Goal: Contribute content: Contribute content

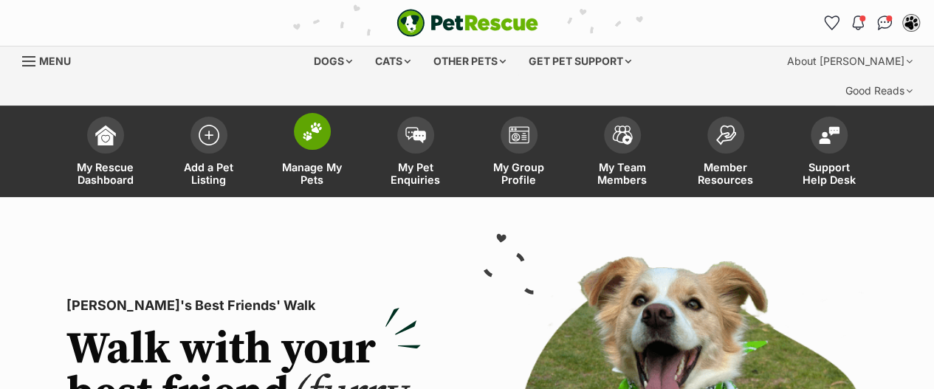
click at [314, 122] on img at bounding box center [312, 131] width 21 height 19
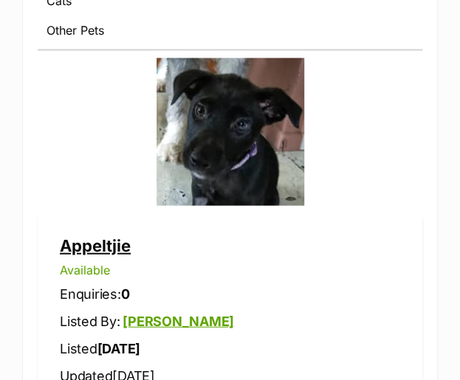
scroll to position [712, 0]
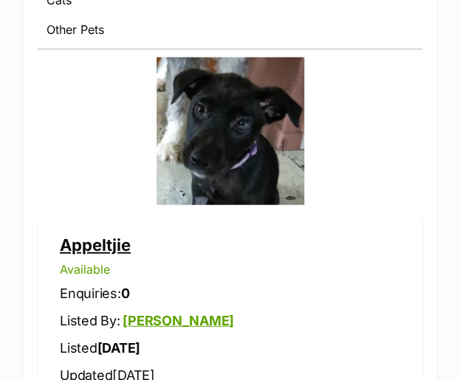
click at [87, 245] on link "Appeltjie" at bounding box center [95, 244] width 71 height 19
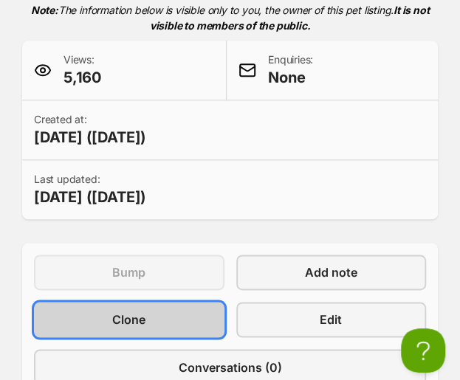
click at [146, 326] on link "Clone" at bounding box center [129, 319] width 190 height 35
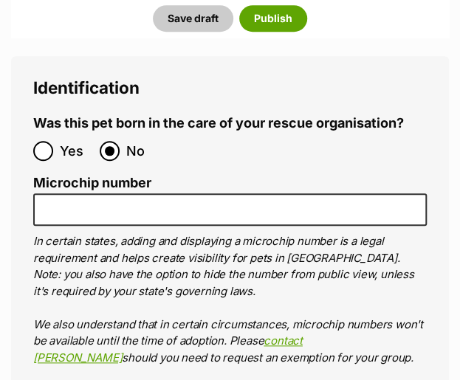
scroll to position [5704, 0]
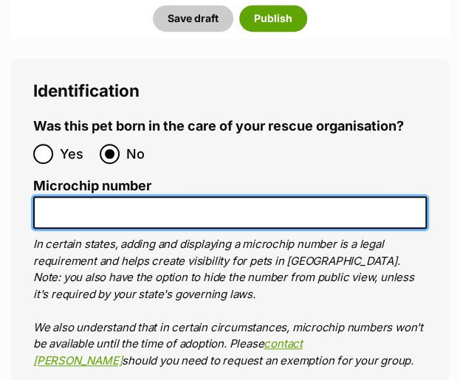
click at [49, 196] on input "Microchip number" at bounding box center [229, 212] width 393 height 33
paste input "991003001725572"
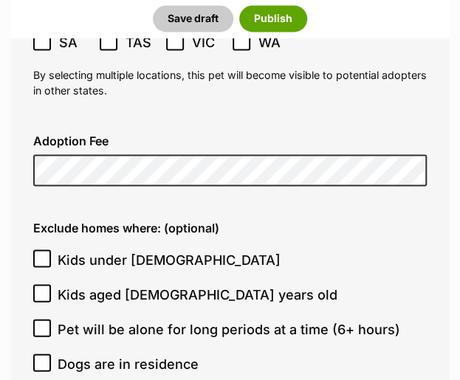
scroll to position [4706, 0]
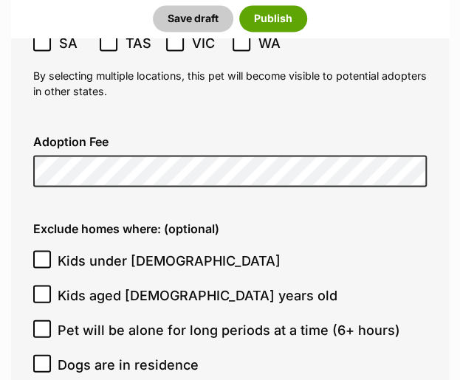
type input "991003001725572"
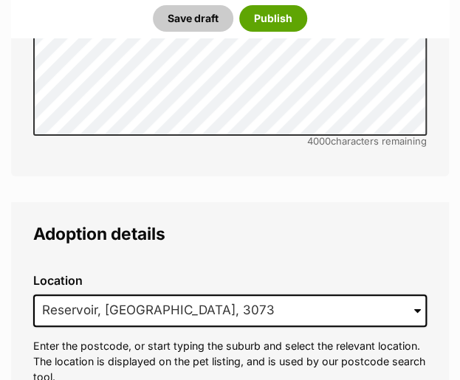
scroll to position [4126, 0]
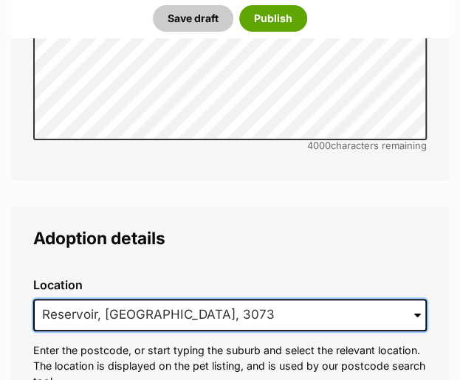
click at [219, 299] on input "Reservoir, VIC, 3073" at bounding box center [229, 315] width 393 height 32
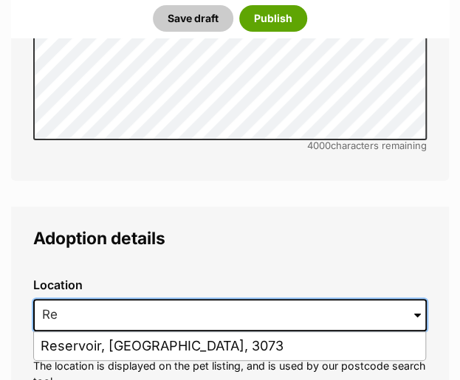
type input "R"
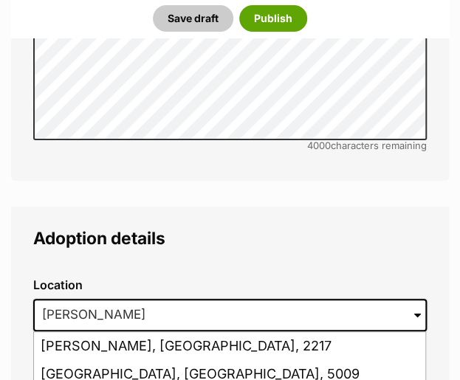
type input "Beveridge, Victoria, 3753"
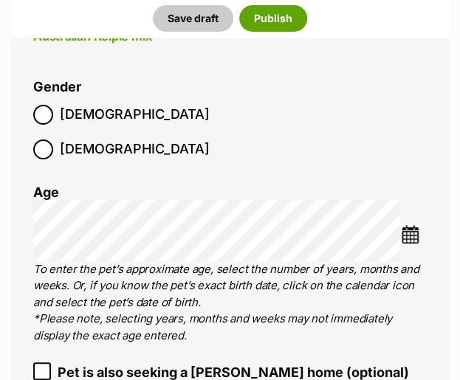
scroll to position [2671, 0]
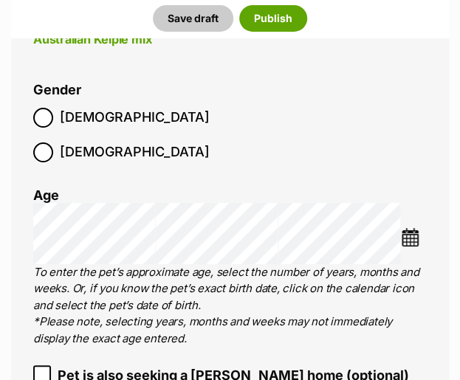
click at [413, 228] on img at bounding box center [410, 237] width 18 height 18
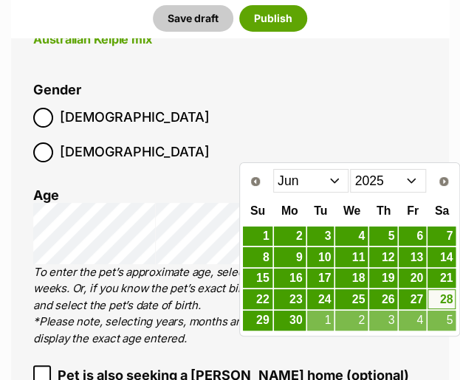
click at [422, 183] on select "2015 2016 2017 2018 2019 2020 2021 2022 2023 2024 2025" at bounding box center [388, 181] width 76 height 24
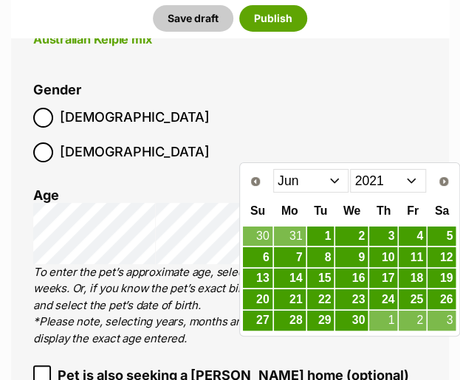
click at [446, 184] on span "Next" at bounding box center [444, 182] width 12 height 12
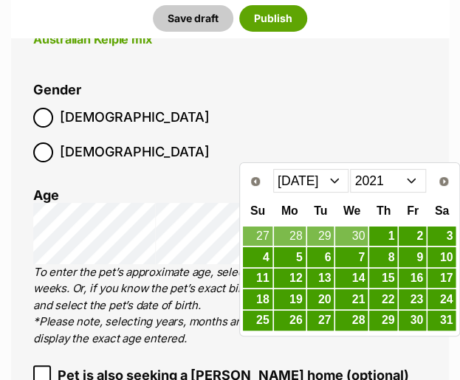
click at [447, 185] on span "Next" at bounding box center [444, 182] width 12 height 12
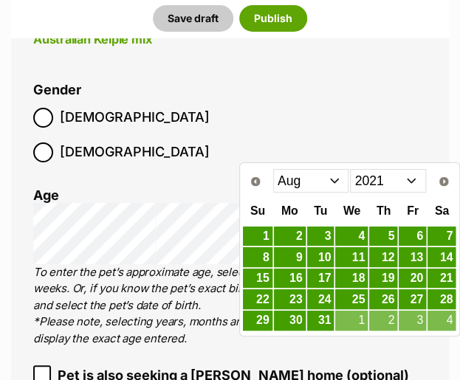
click at [446, 182] on span "Next" at bounding box center [444, 182] width 12 height 12
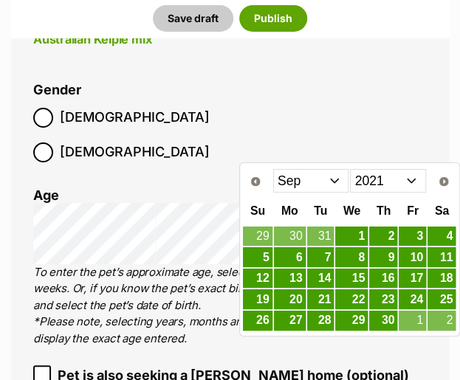
click at [447, 181] on span "Next" at bounding box center [444, 182] width 12 height 12
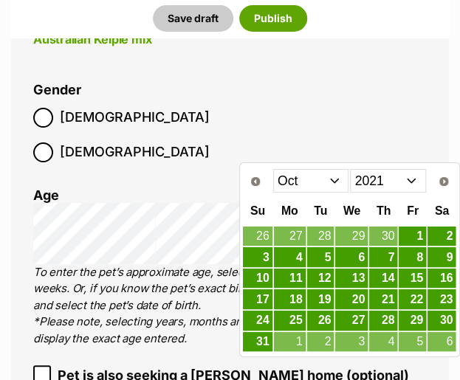
click at [390, 301] on link "21" at bounding box center [383, 299] width 28 height 20
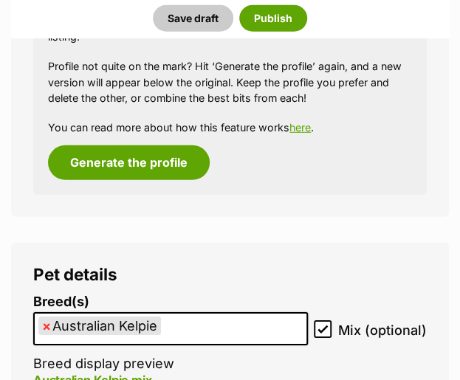
scroll to position [2327, 0]
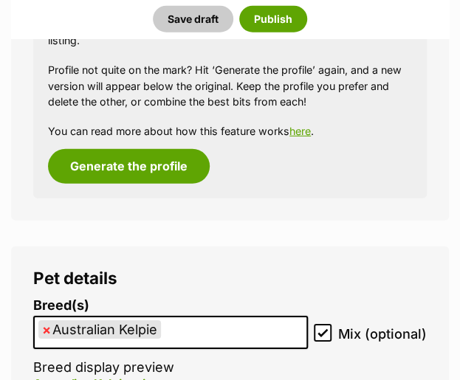
click at [48, 320] on span "×" at bounding box center [46, 329] width 9 height 18
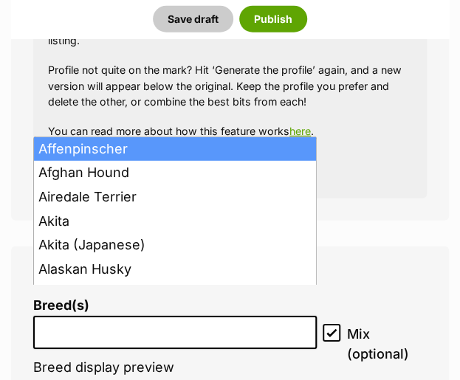
select select "1"
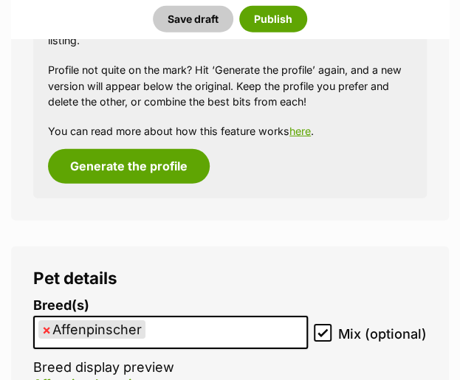
click at [46, 320] on span "×" at bounding box center [46, 329] width 9 height 18
select select
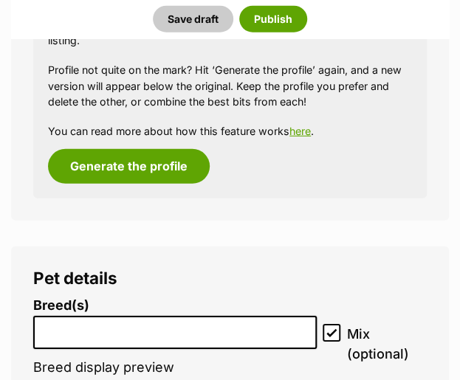
click at [125, 321] on input "search" at bounding box center [174, 329] width 273 height 16
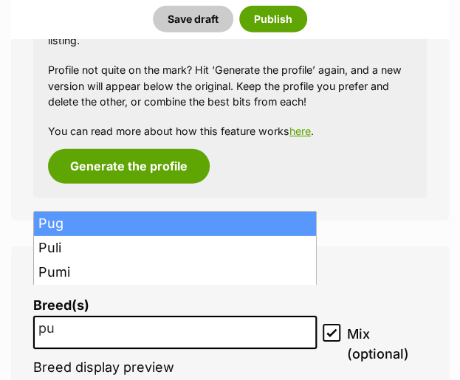
type input "pu"
select select "169"
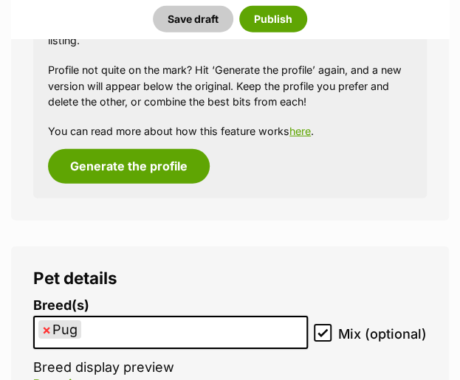
scroll to position [16, 0]
click at [167, 317] on ul "× Pug" at bounding box center [171, 332] width 272 height 30
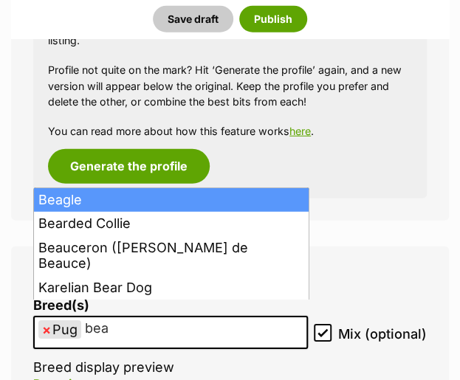
type input "bea"
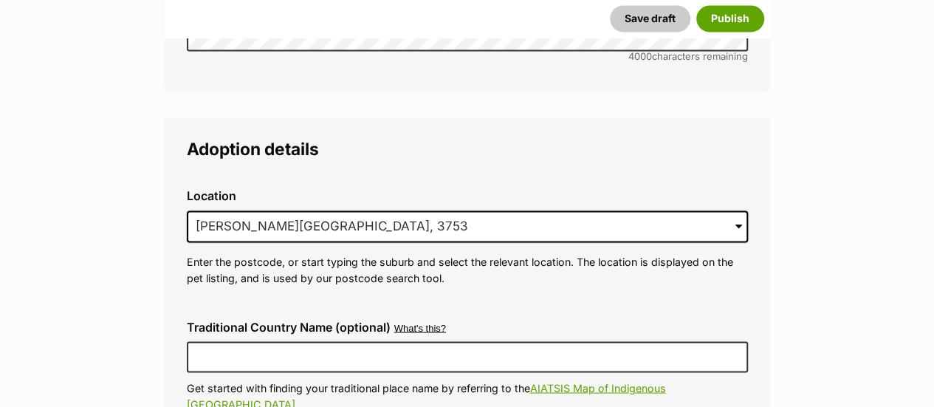
scroll to position [3930, 0]
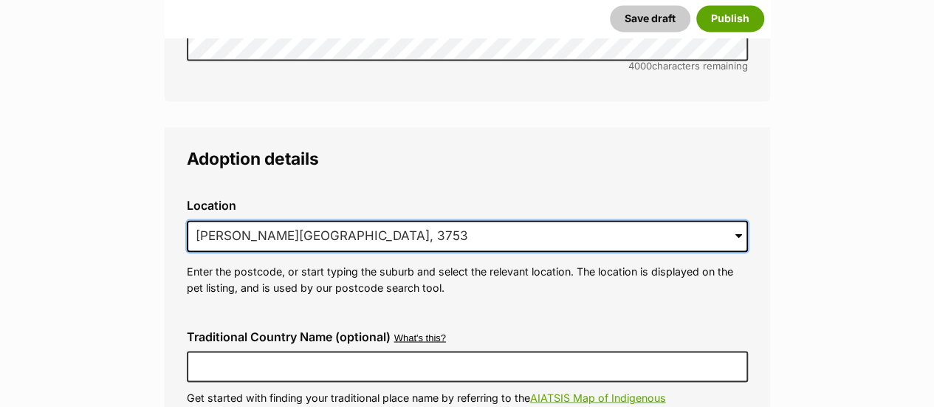
click at [368, 220] on input "Beveridge, Victoria, 3753" at bounding box center [467, 236] width 561 height 32
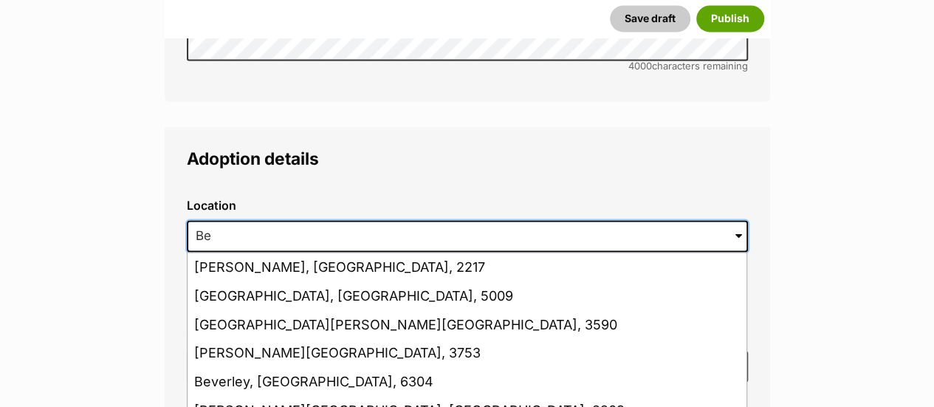
type input "B"
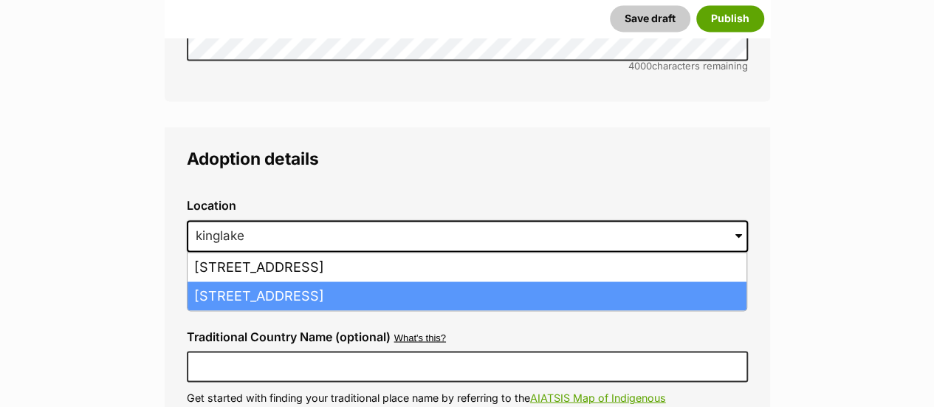
click at [249, 281] on li "Kinglake West, Victoria, 3757" at bounding box center [466, 295] width 559 height 29
type input "Kinglake West, Victoria, 3757"
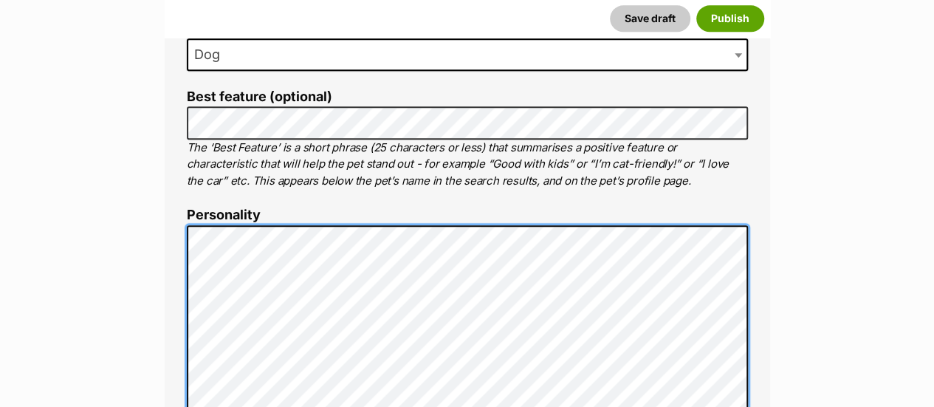
scroll to position [743, 0]
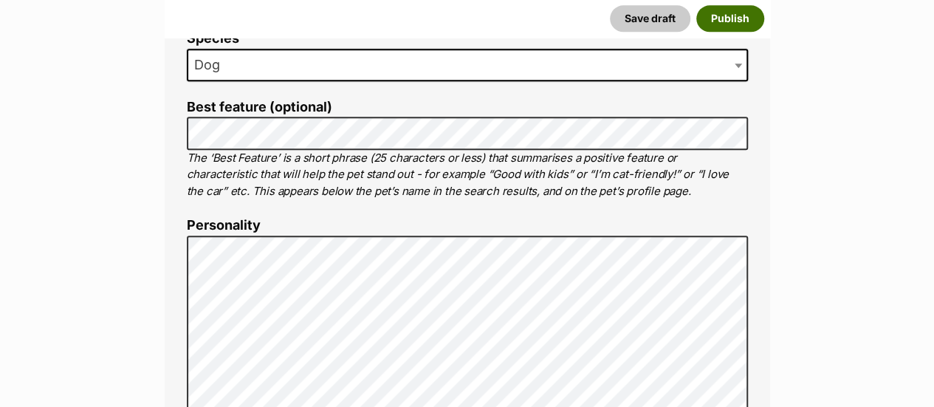
click at [459, 15] on button "Publish" at bounding box center [730, 18] width 68 height 27
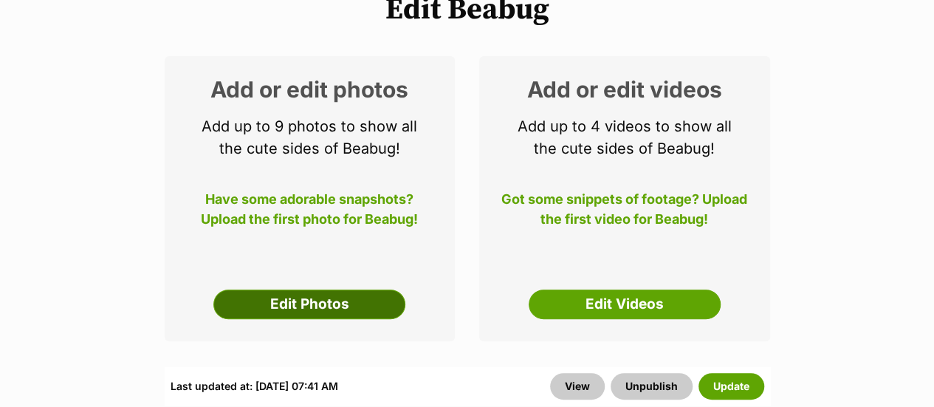
click at [319, 289] on link "Edit Photos" at bounding box center [309, 304] width 192 height 30
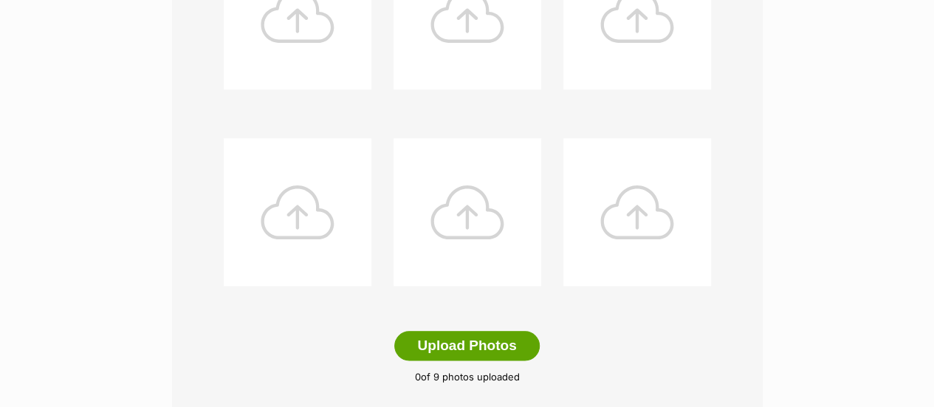
scroll to position [695, 0]
click at [479, 330] on button "Upload Photos" at bounding box center [466, 345] width 145 height 30
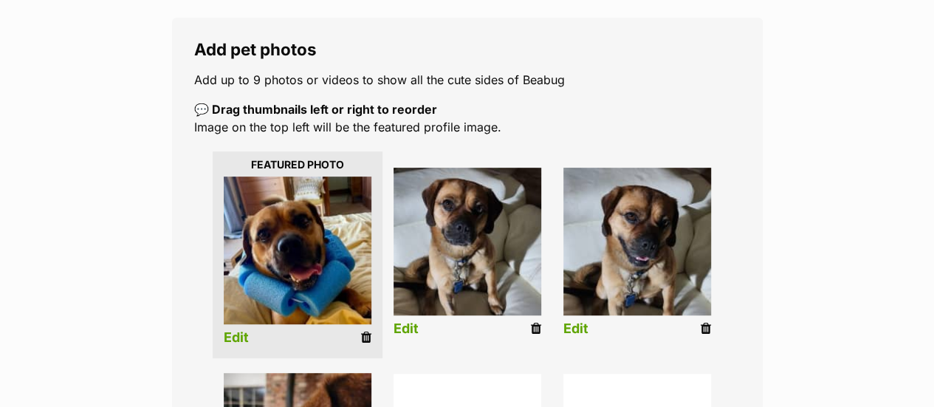
scroll to position [262, 0]
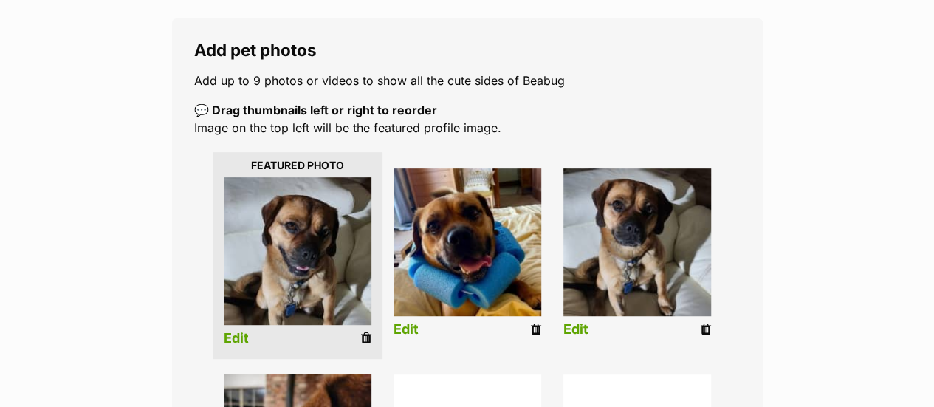
click at [235, 331] on link "Edit" at bounding box center [236, 339] width 25 height 16
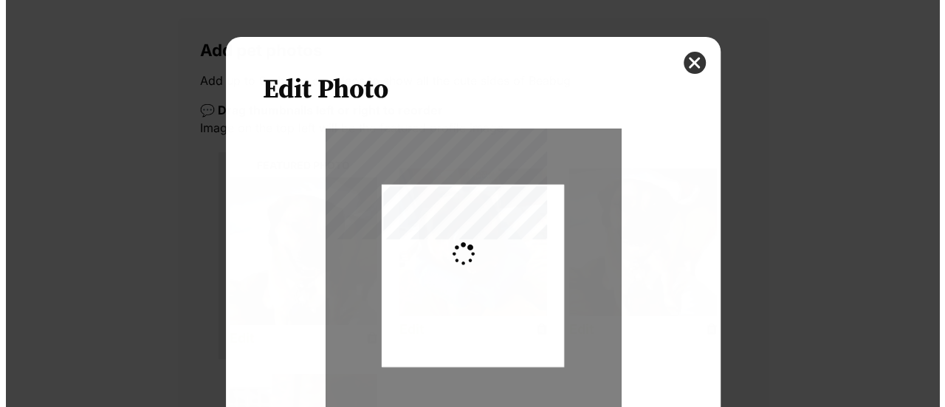
scroll to position [0, 0]
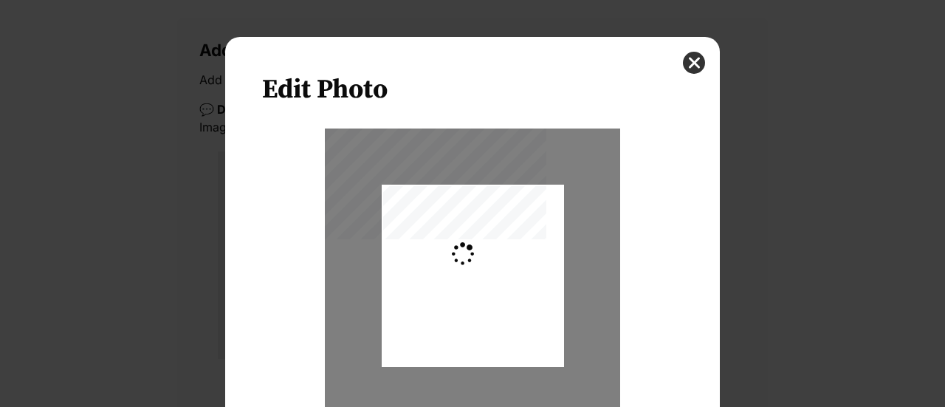
type input "0.2744"
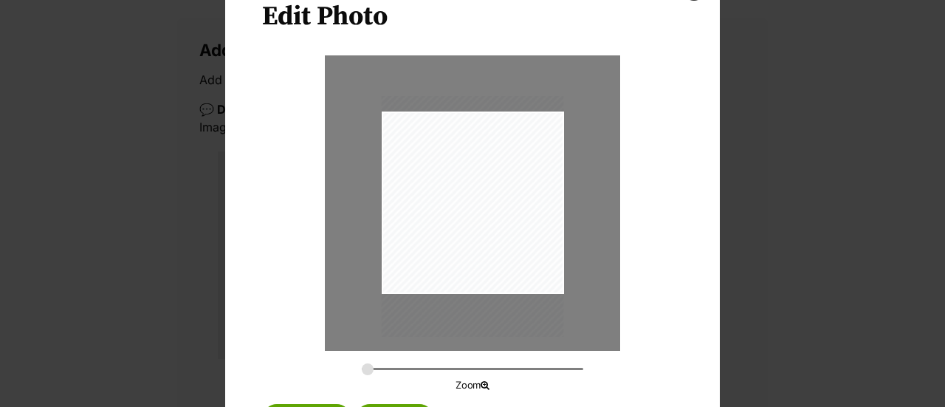
scroll to position [143, 0]
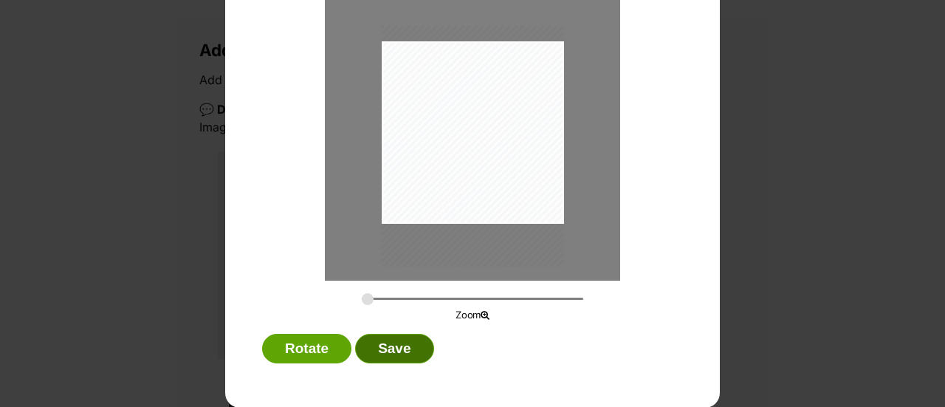
click at [391, 357] on button "Save" at bounding box center [394, 349] width 78 height 30
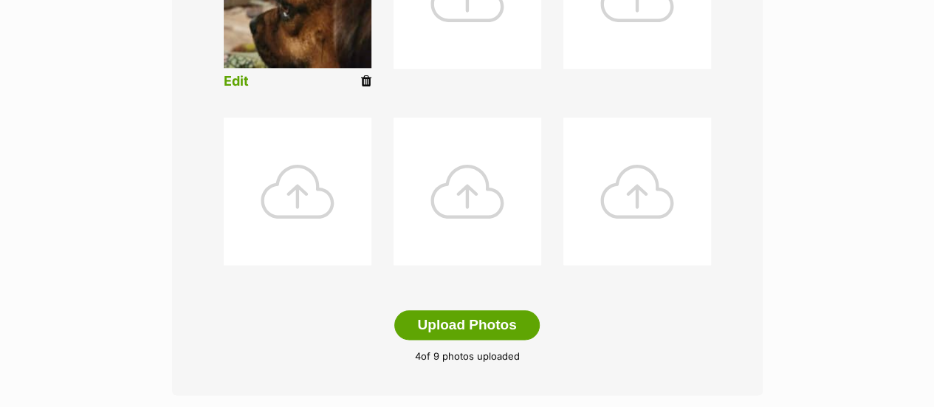
scroll to position [720, 0]
